Goal: Task Accomplishment & Management: Use online tool/utility

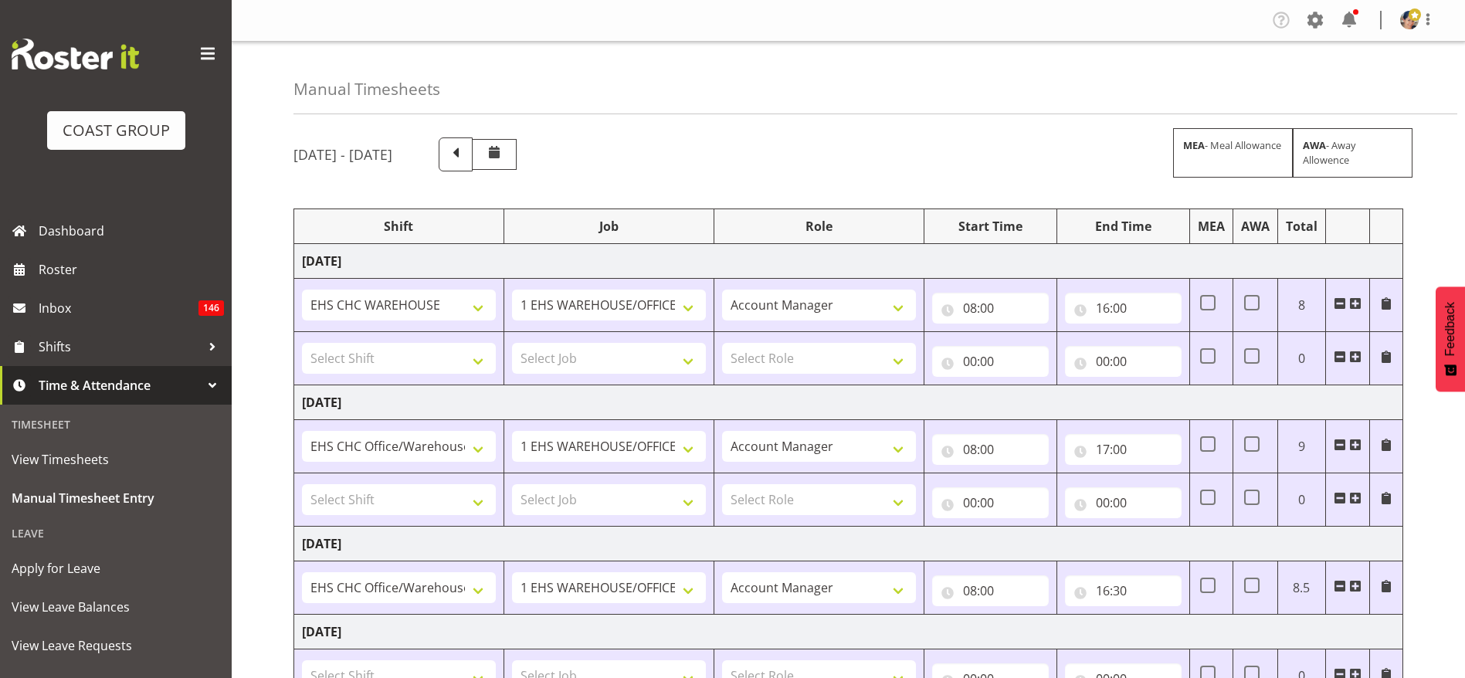
select select "36273"
select select "69"
select select "37"
select select "1404"
select select "69"
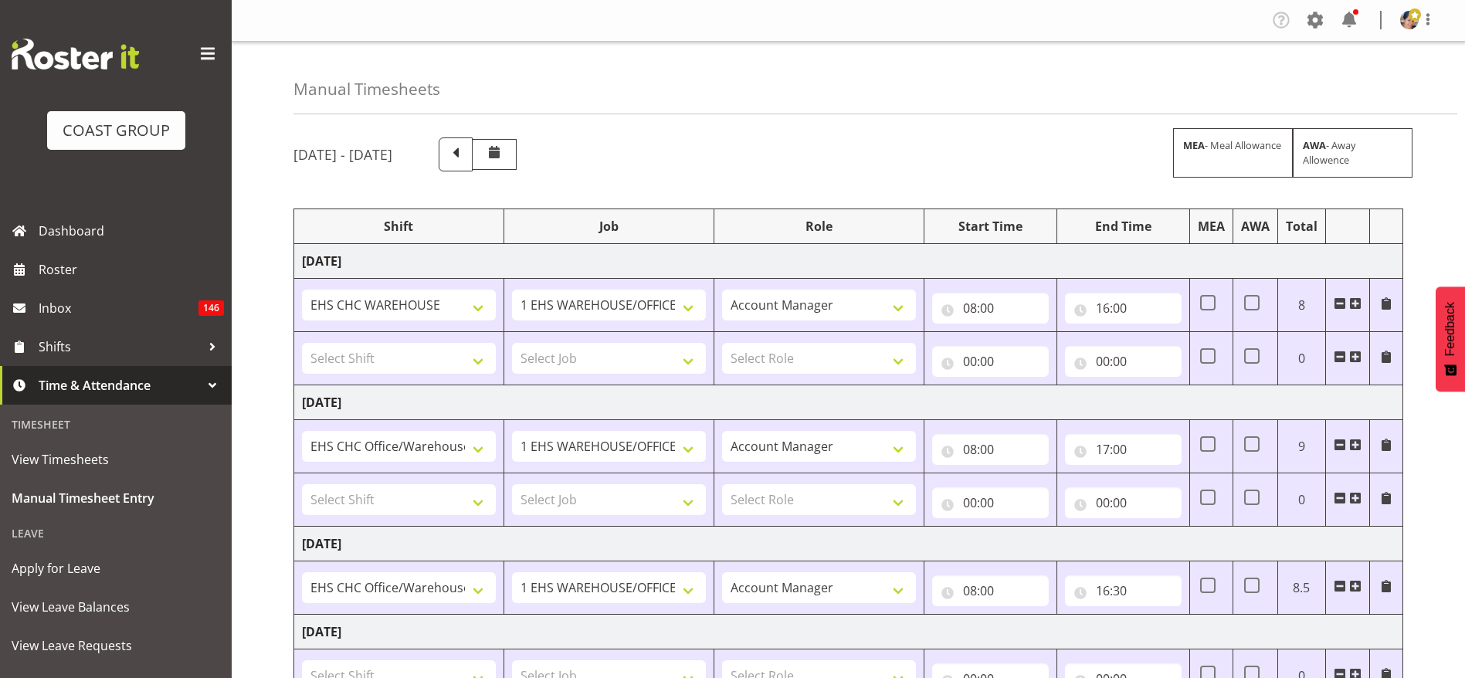
select select "37"
select select "1404"
select select "69"
select select "37"
select select "1404"
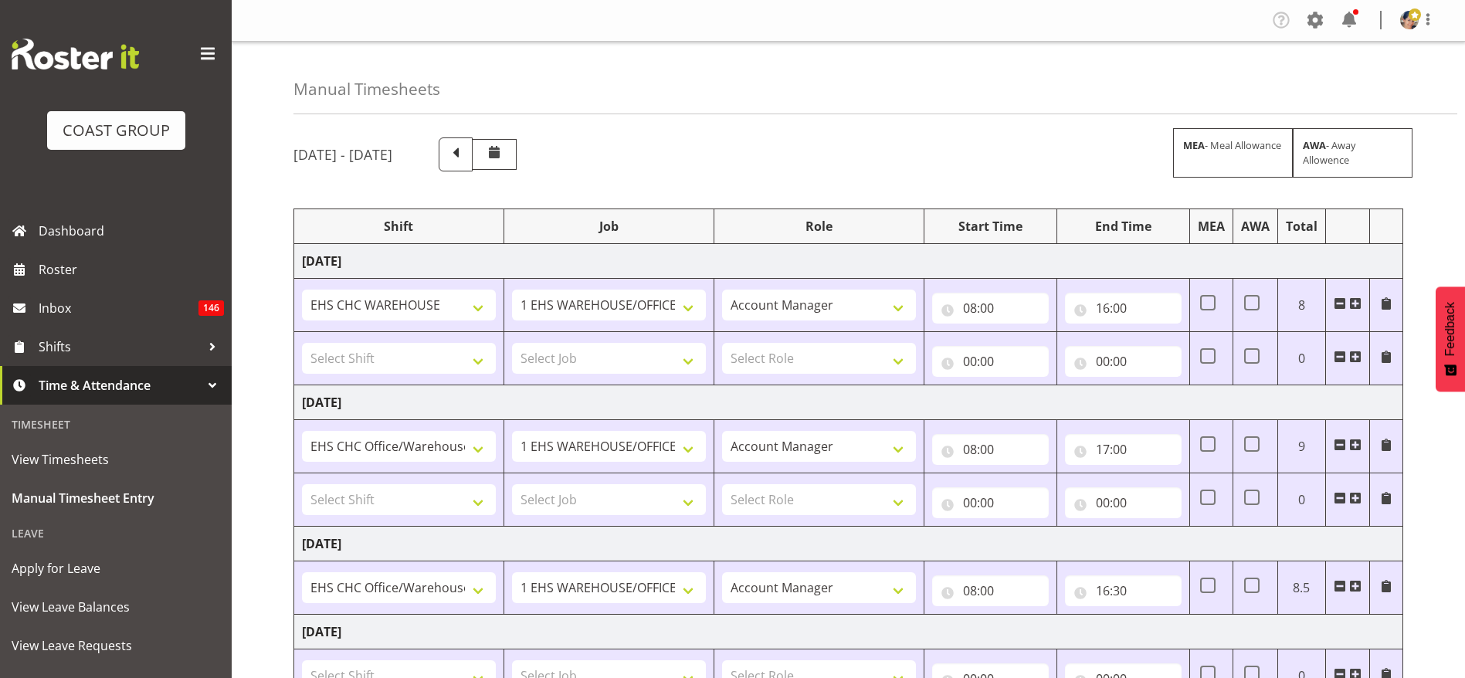
select select "9205"
select select "37"
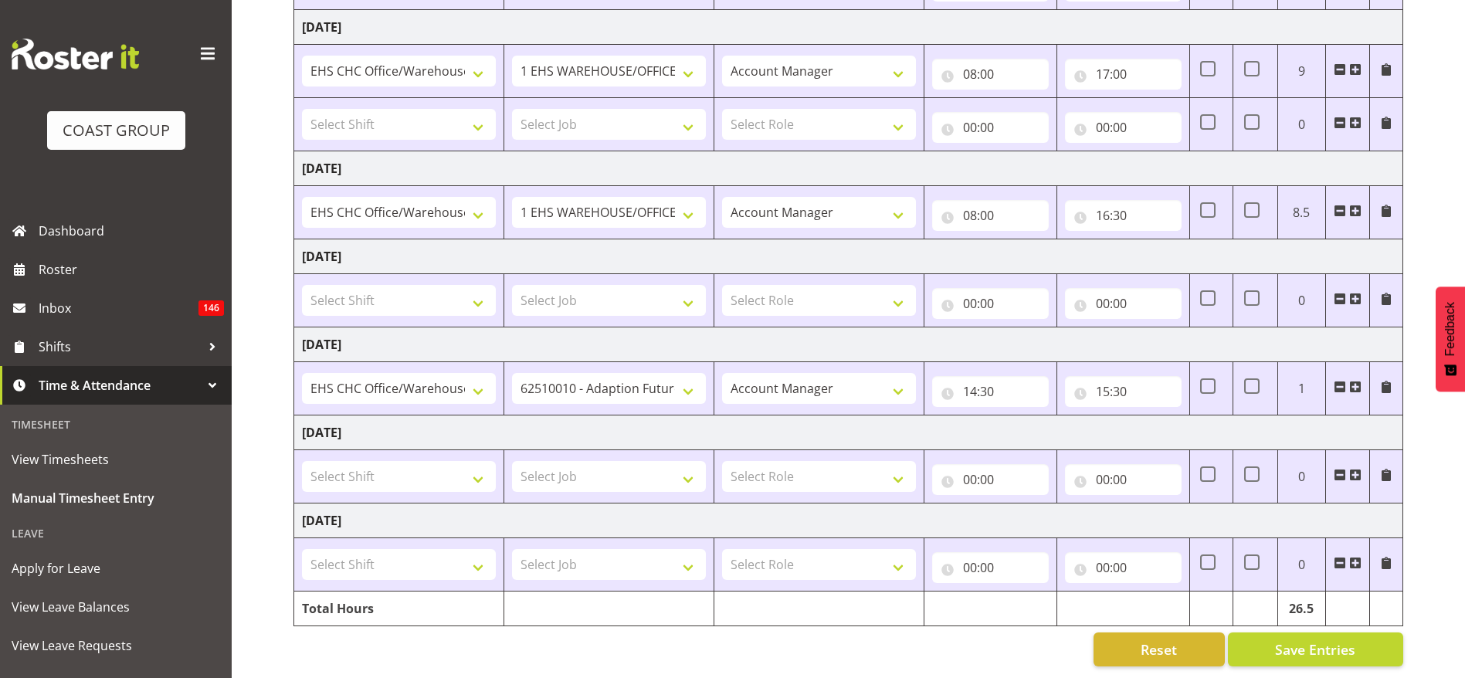
scroll to position [393, 0]
